Goal: Task Accomplishment & Management: Manage account settings

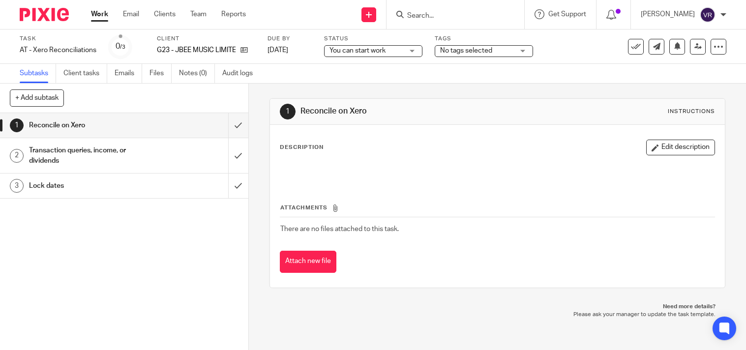
click at [415, 48] on div "You can start work You can start work" at bounding box center [373, 51] width 98 height 12
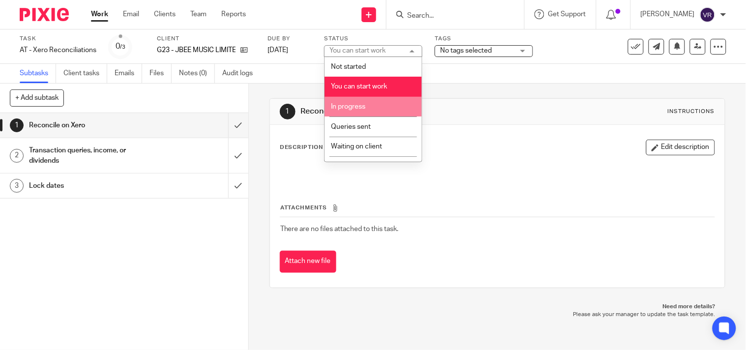
click at [387, 104] on li "In progress" at bounding box center [373, 107] width 97 height 20
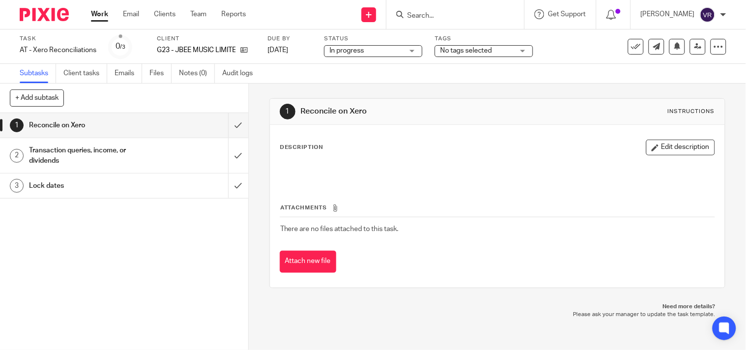
click at [435, 75] on div "Subtasks Client tasks Emails Files Notes (0) Audit logs" at bounding box center [373, 74] width 746 height 20
click at [221, 133] on input "submit" at bounding box center [124, 125] width 248 height 25
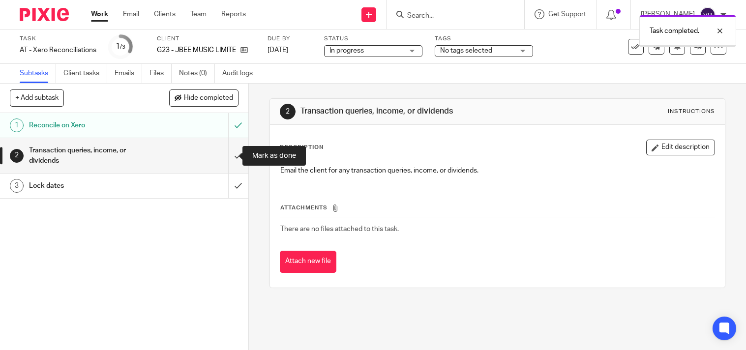
click at [229, 155] on input "submit" at bounding box center [124, 155] width 248 height 35
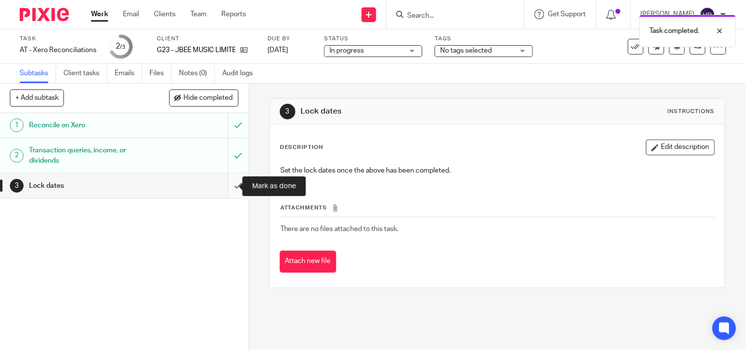
click at [225, 192] on input "submit" at bounding box center [124, 186] width 248 height 25
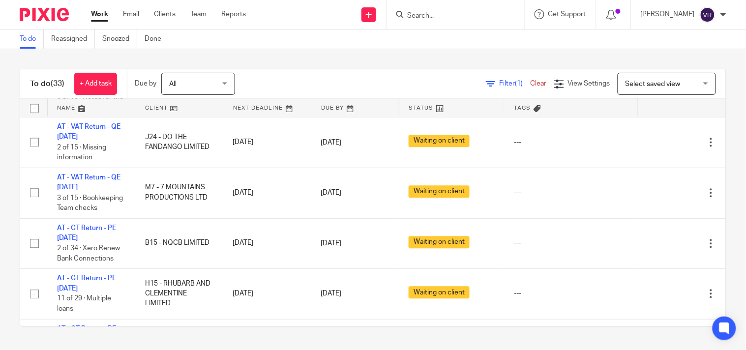
scroll to position [538, 0]
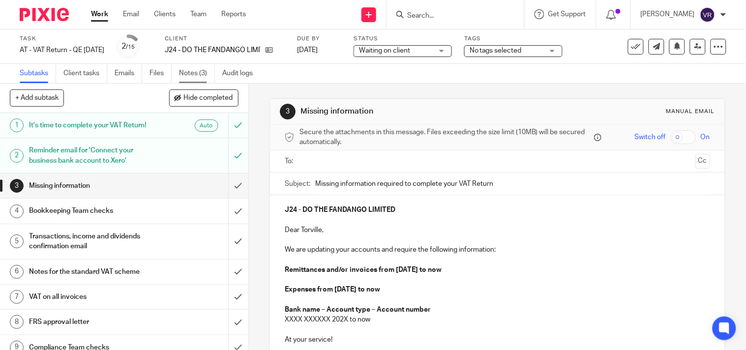
click at [188, 73] on link "Notes (3)" at bounding box center [197, 73] width 36 height 19
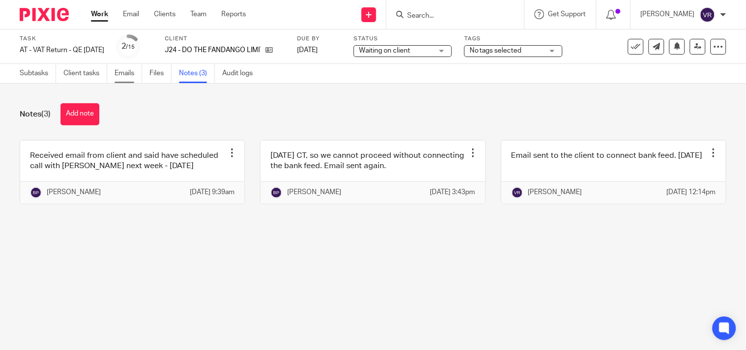
click at [120, 77] on link "Emails" at bounding box center [129, 73] width 28 height 19
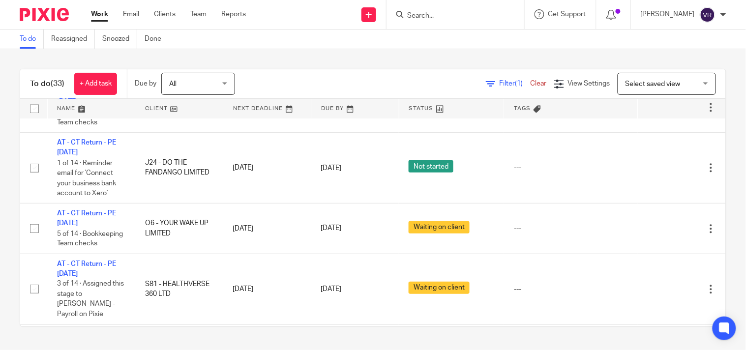
scroll to position [1576, 0]
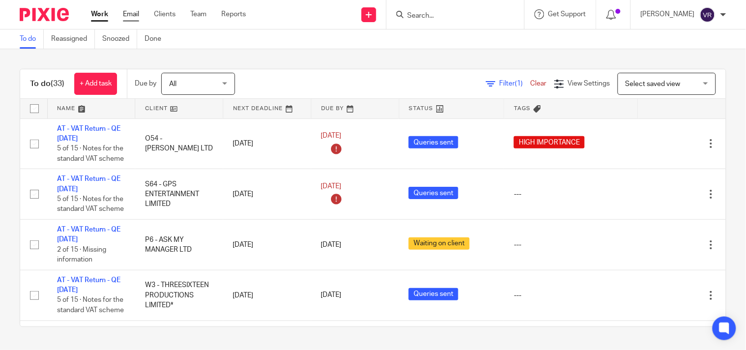
click at [134, 14] on link "Email" at bounding box center [131, 14] width 16 height 10
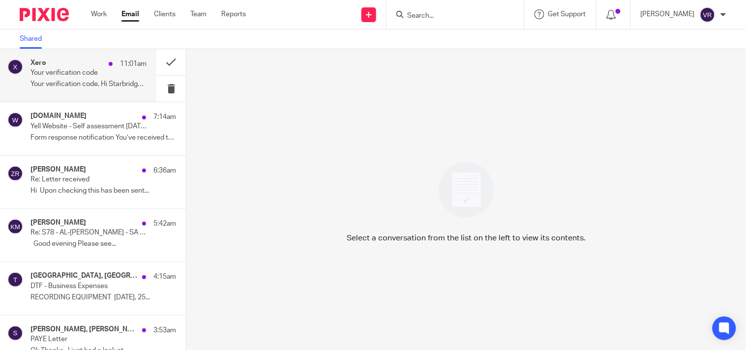
click at [93, 84] on p "Your verification code. Hi Starbridge, Enter..." at bounding box center [89, 84] width 116 height 8
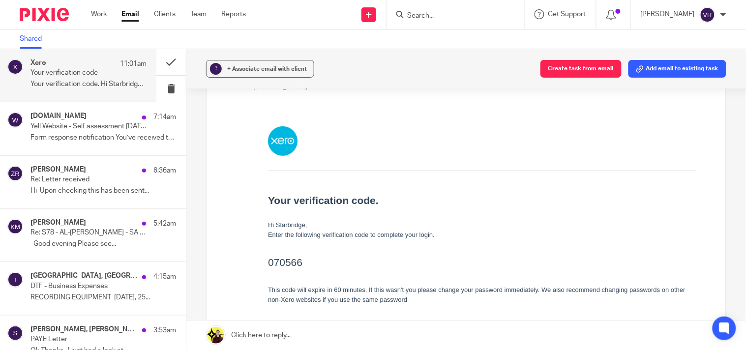
scroll to position [109, 0]
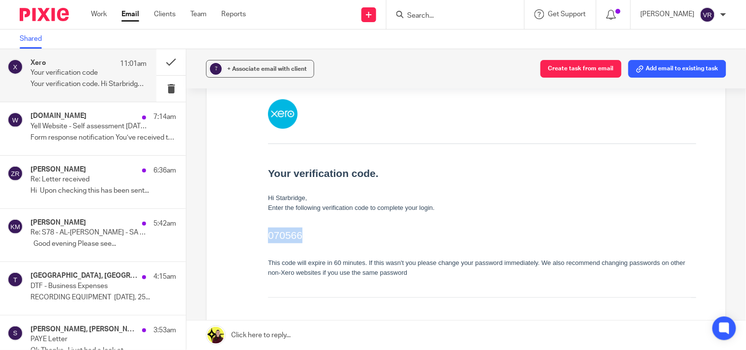
drag, startPoint x: 267, startPoint y: 238, endPoint x: 310, endPoint y: 237, distance: 43.3
click at [310, 237] on h2 "070566" at bounding box center [482, 235] width 429 height 16
copy h2 "070566"
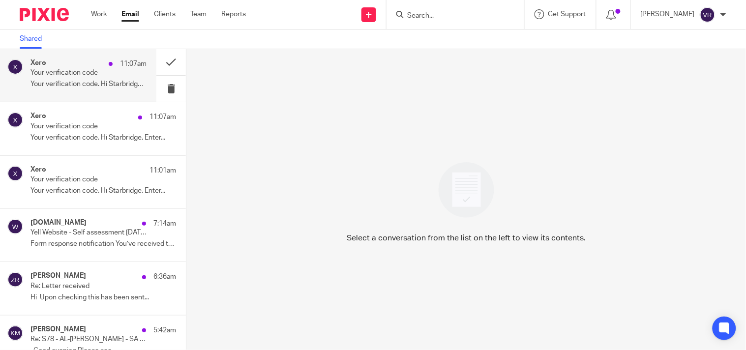
click at [71, 80] on div "Xero 11:07am Your verification code Your verification code. Hi Starbridge, Ente…" at bounding box center [89, 75] width 116 height 33
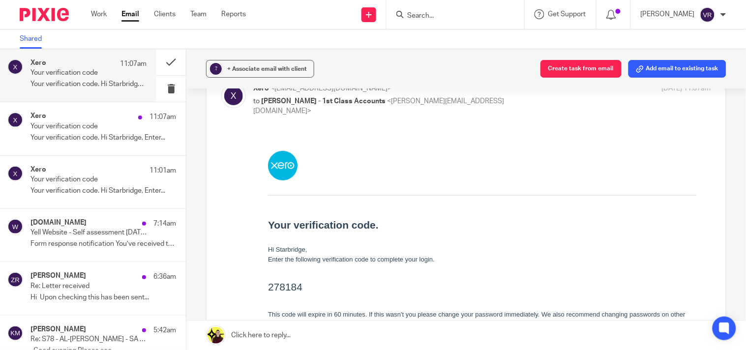
scroll to position [109, 0]
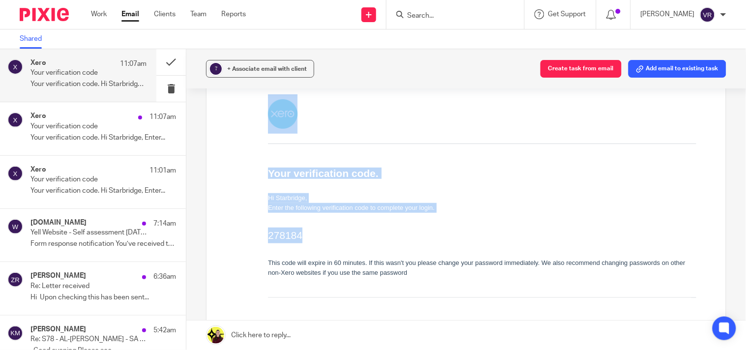
drag, startPoint x: 265, startPoint y: 238, endPoint x: 312, endPoint y: 235, distance: 47.9
click at [312, 235] on td "Your verification code. Hi Starbridge, Enter the following verification code to…" at bounding box center [482, 215] width 458 height 263
click at [261, 240] on td "Your verification code. Hi Starbridge, Enter the following verification code to…" at bounding box center [482, 215] width 458 height 263
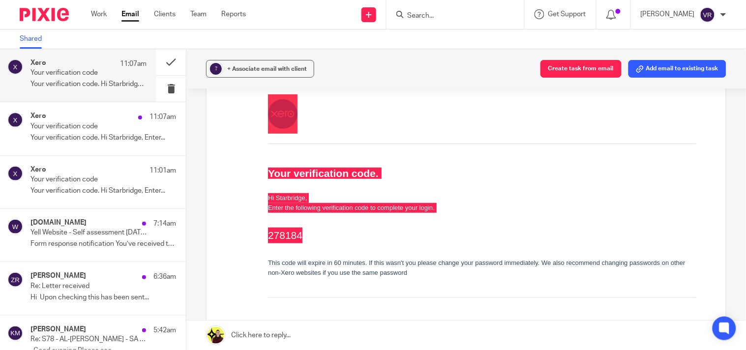
click at [244, 240] on div "Forward" at bounding box center [466, 235] width 490 height 300
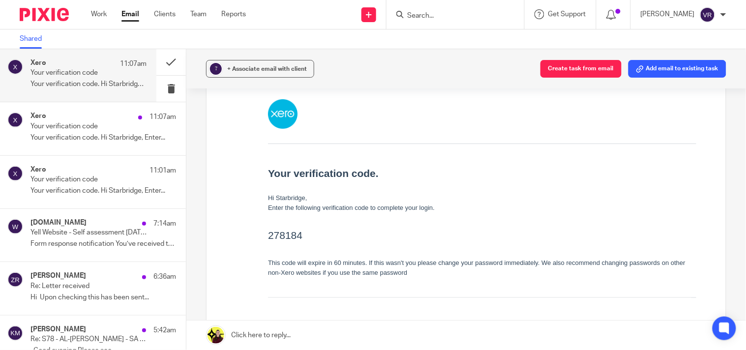
click at [356, 246] on td "Your verification code. Hi Starbridge, Enter the following verification code to…" at bounding box center [482, 221] width 429 height 154
drag, startPoint x: 268, startPoint y: 236, endPoint x: 308, endPoint y: 232, distance: 40.1
click at [308, 232] on h2 "278184" at bounding box center [482, 235] width 429 height 16
copy h2 "278184"
click at [164, 90] on button at bounding box center [171, 89] width 30 height 26
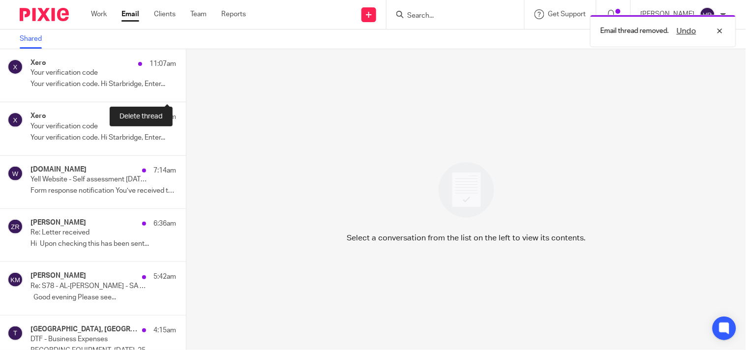
click at [186, 90] on button at bounding box center [190, 89] width 8 height 26
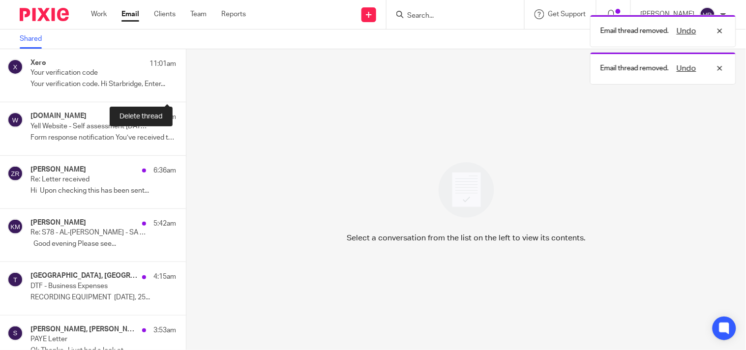
click at [186, 90] on button at bounding box center [190, 89] width 8 height 26
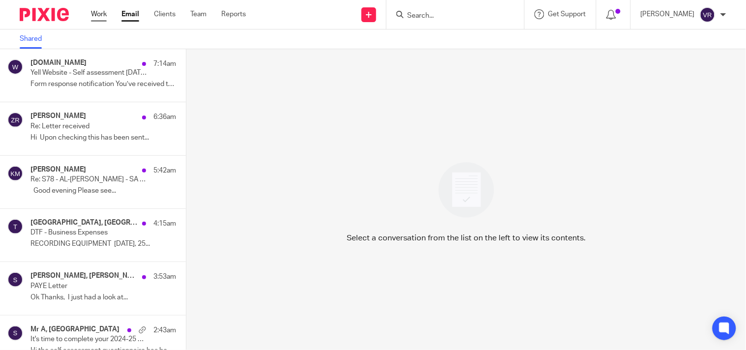
click at [97, 15] on link "Work" at bounding box center [99, 14] width 16 height 10
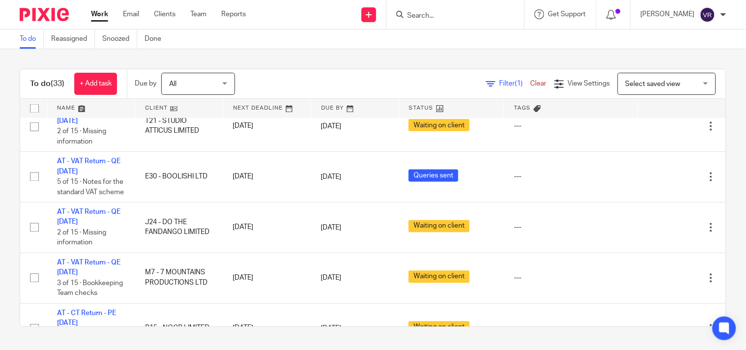
scroll to position [492, 0]
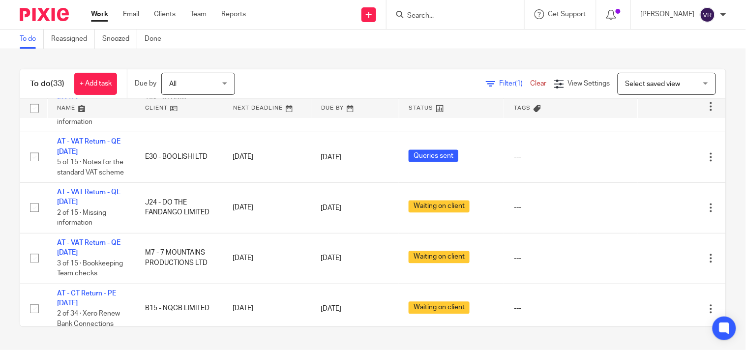
click at [427, 62] on div "To do (33) + Add task Due by All All Today Tomorrow This week Next week This mo…" at bounding box center [373, 198] width 746 height 298
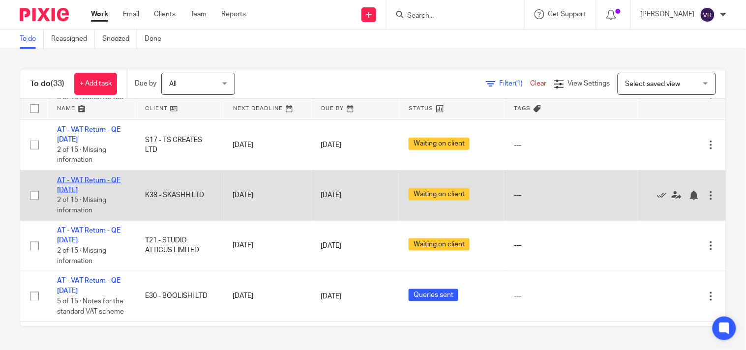
scroll to position [328, 0]
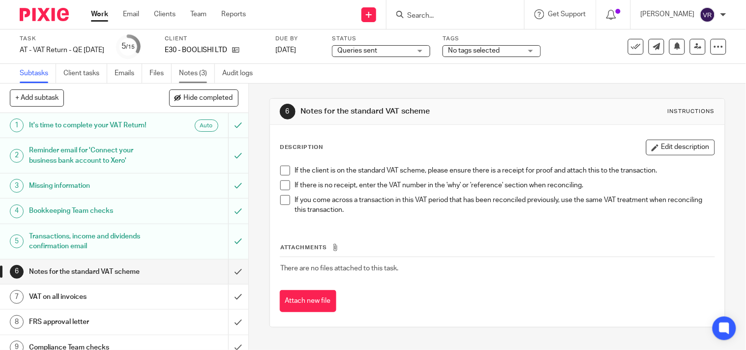
click at [208, 72] on link "Notes (3)" at bounding box center [197, 73] width 36 height 19
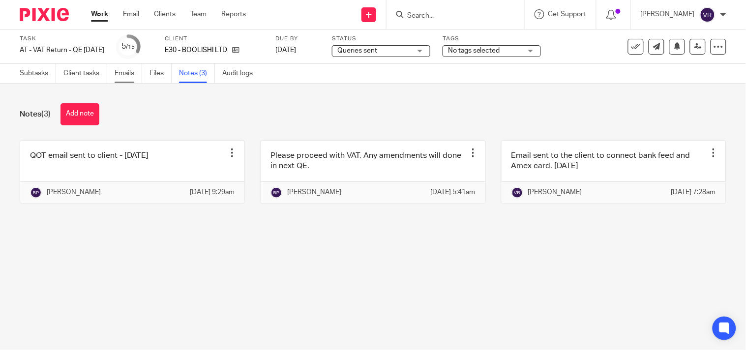
click at [124, 71] on link "Emails" at bounding box center [129, 73] width 28 height 19
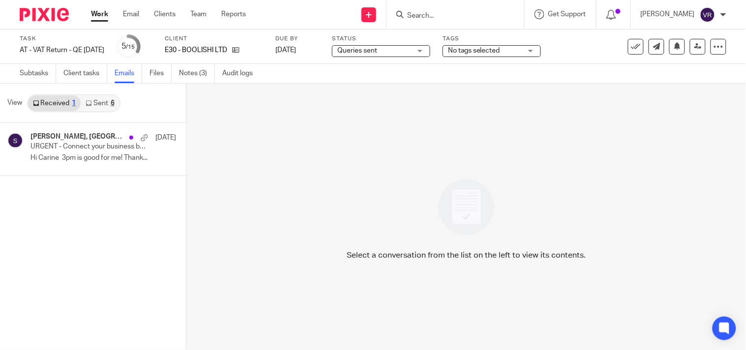
click at [96, 101] on link "Sent 6" at bounding box center [100, 103] width 38 height 16
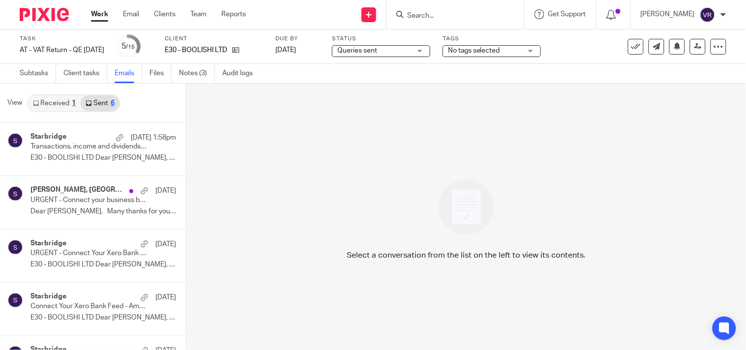
click at [51, 101] on link "Received 1" at bounding box center [54, 103] width 53 height 16
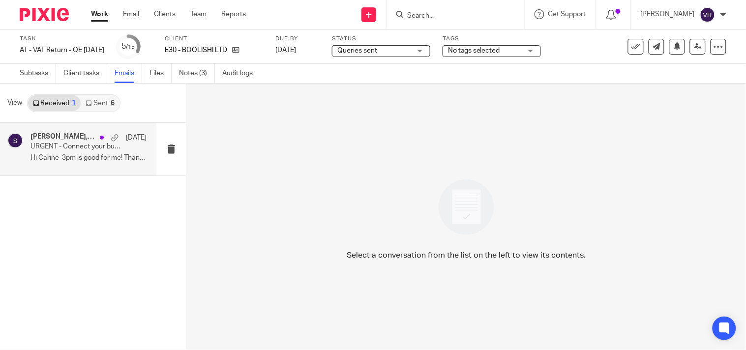
click at [83, 143] on p "URGENT - Connect your business bank account to Xero" at bounding box center [77, 147] width 93 height 8
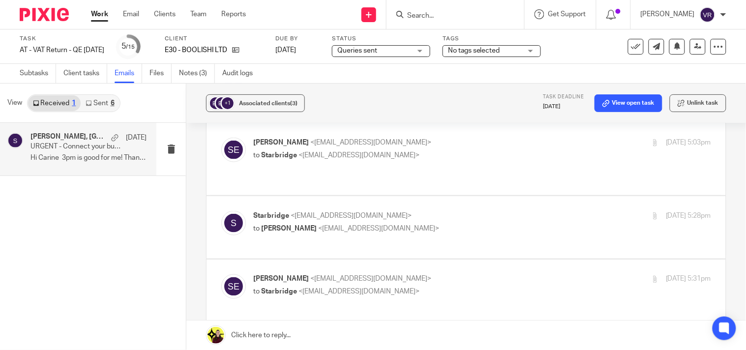
scroll to position [328, 0]
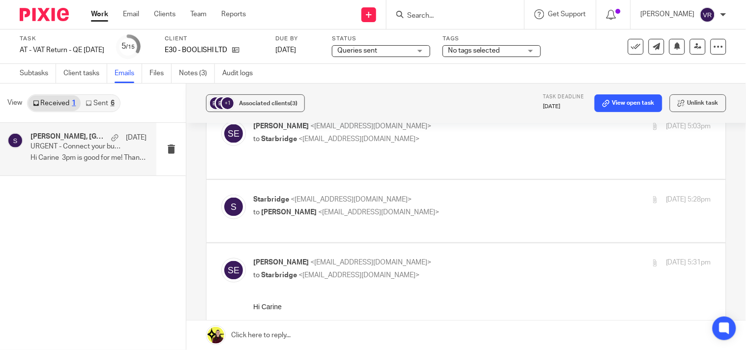
click at [109, 103] on link "Sent 6" at bounding box center [100, 103] width 38 height 16
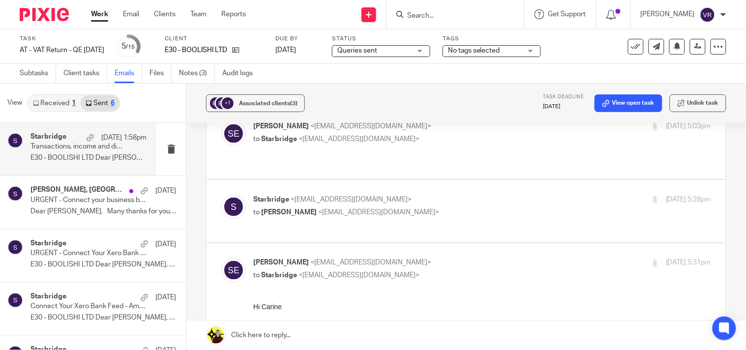
click at [75, 145] on p "Transactions, income and dividends confirmation required to complete your VAT R…" at bounding box center [77, 147] width 93 height 8
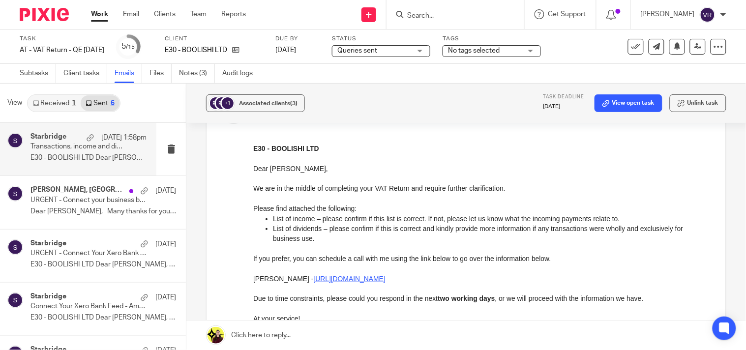
scroll to position [0, 0]
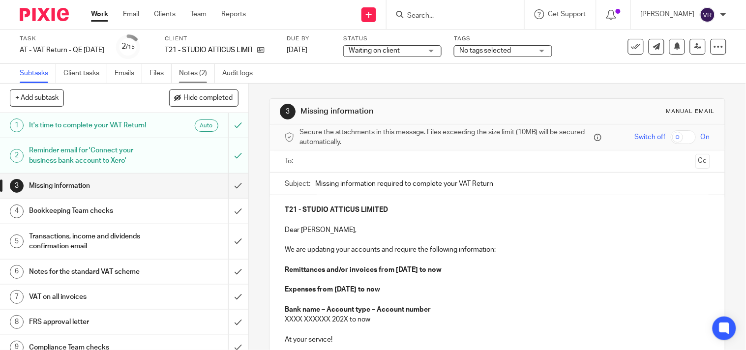
click at [192, 72] on link "Notes (2)" at bounding box center [197, 73] width 36 height 19
click at [191, 74] on link "Notes (1)" at bounding box center [197, 73] width 36 height 19
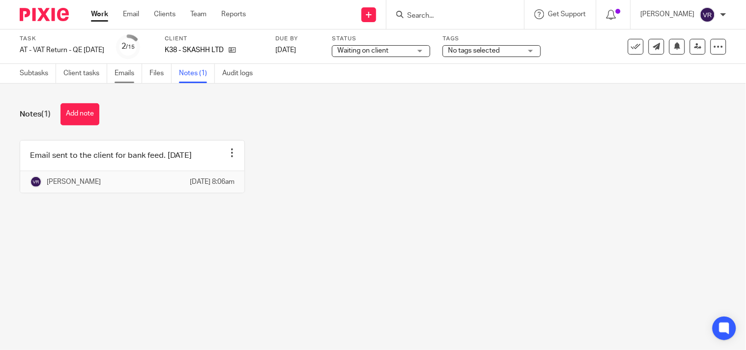
click at [125, 74] on link "Emails" at bounding box center [129, 73] width 28 height 19
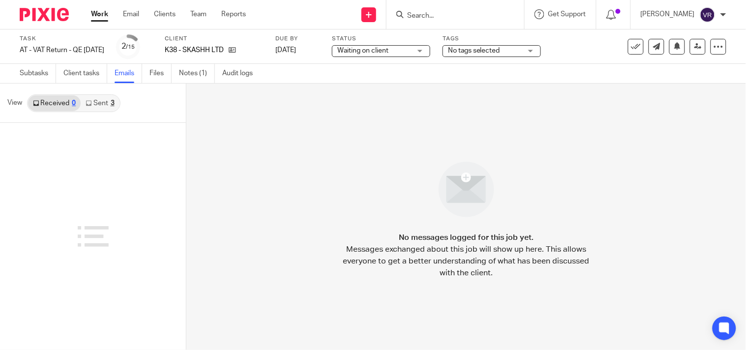
click at [102, 101] on link "Sent 3" at bounding box center [100, 103] width 38 height 16
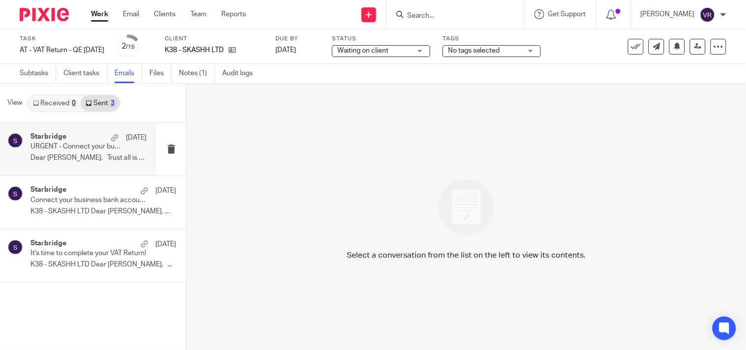
click at [85, 160] on p "Dear Samantha, Trust all is well. ..." at bounding box center [89, 158] width 116 height 8
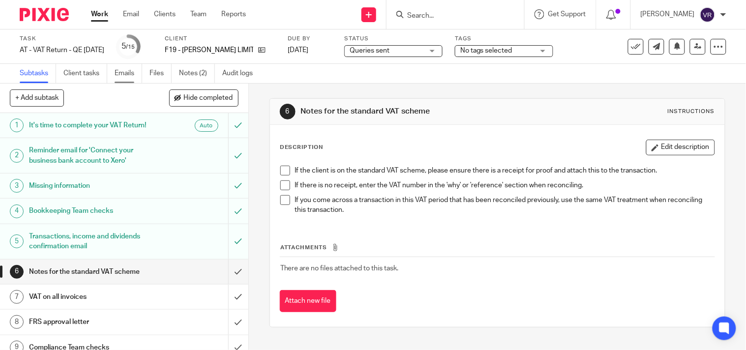
click at [128, 75] on link "Emails" at bounding box center [129, 73] width 28 height 19
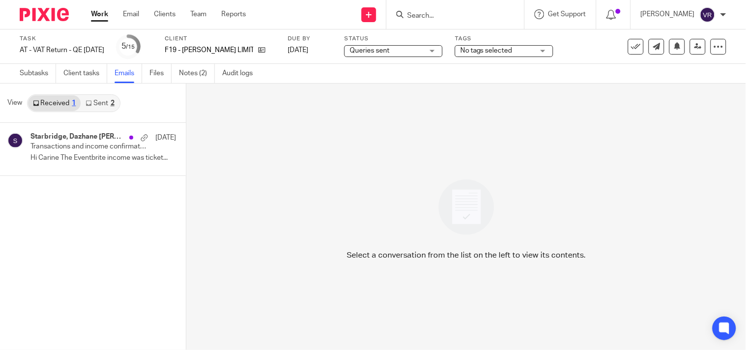
click at [104, 101] on link "Sent 2" at bounding box center [100, 103] width 38 height 16
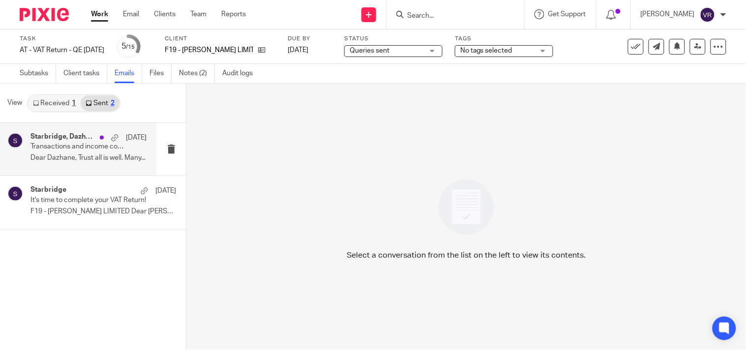
click at [85, 145] on p "Transactions and income confirmation required to complete your VAT Return" at bounding box center [77, 147] width 93 height 8
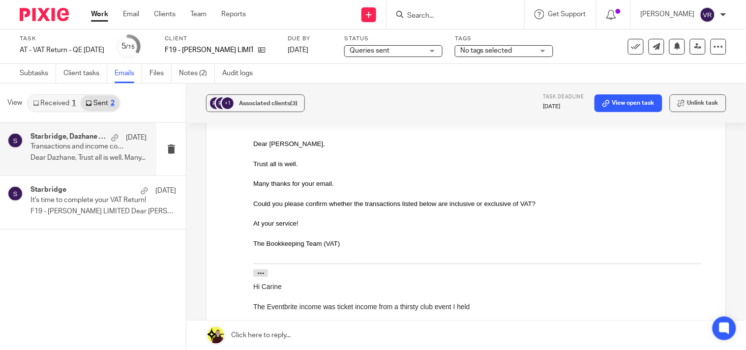
scroll to position [236, 0]
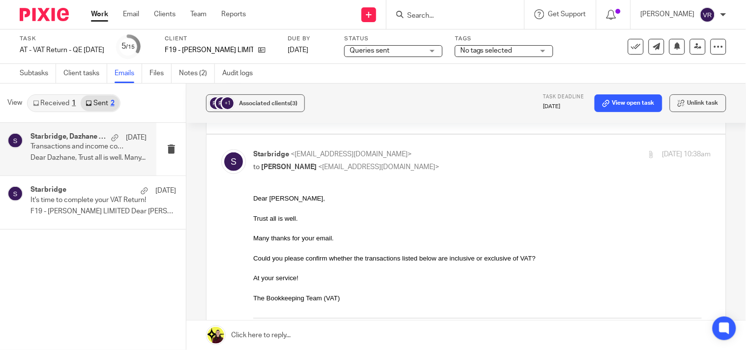
click at [438, 12] on input "Search" at bounding box center [450, 16] width 89 height 9
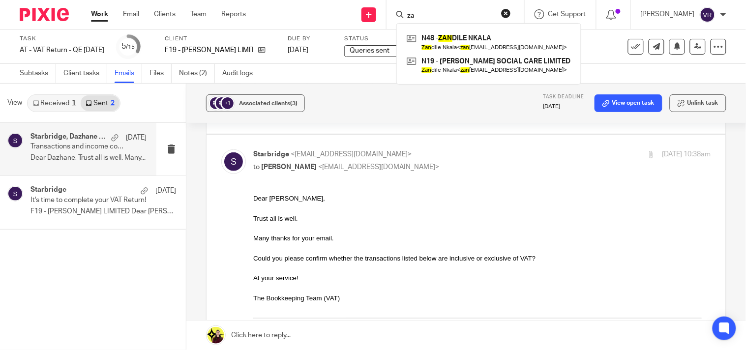
type input "z"
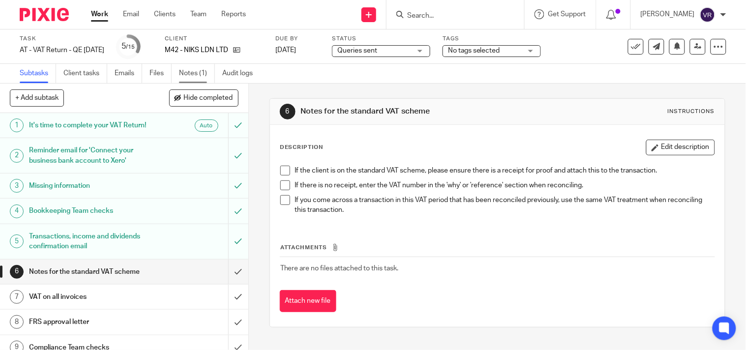
click at [205, 74] on link "Notes (1)" at bounding box center [197, 73] width 36 height 19
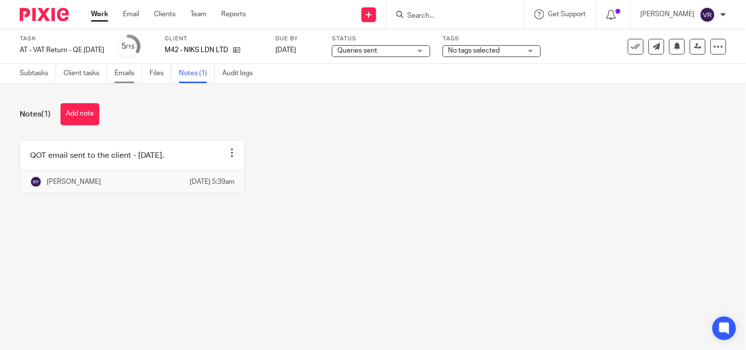
click at [134, 77] on link "Emails" at bounding box center [129, 73] width 28 height 19
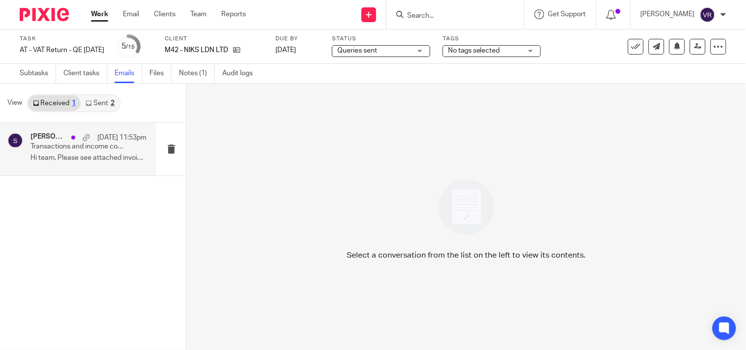
click at [105, 161] on p "Hi team, Please see attached invoices from:..." at bounding box center [89, 158] width 116 height 8
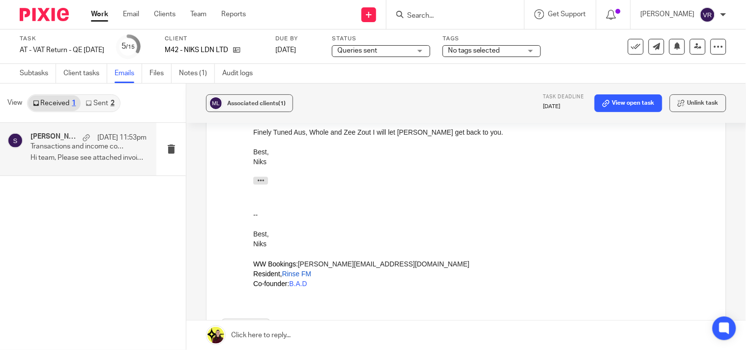
scroll to position [328, 0]
